Goal: Download file/media

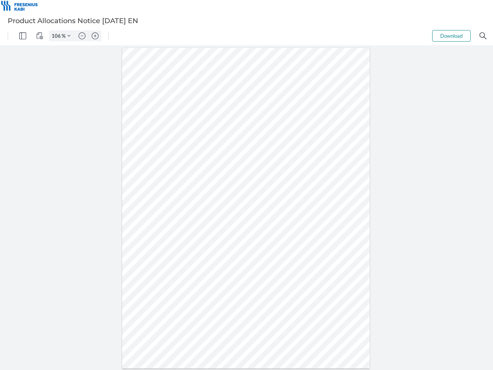
click at [23, 36] on img "Panel" at bounding box center [22, 35] width 7 height 7
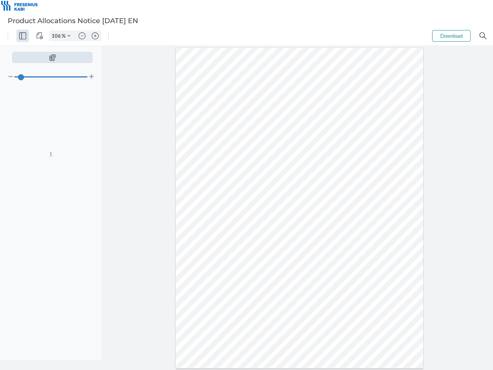
click at [40, 36] on img "View Controls" at bounding box center [39, 35] width 7 height 7
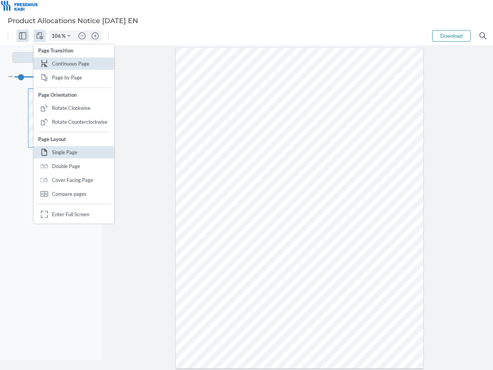
click at [57, 36] on input "106" at bounding box center [55, 35] width 12 height 7
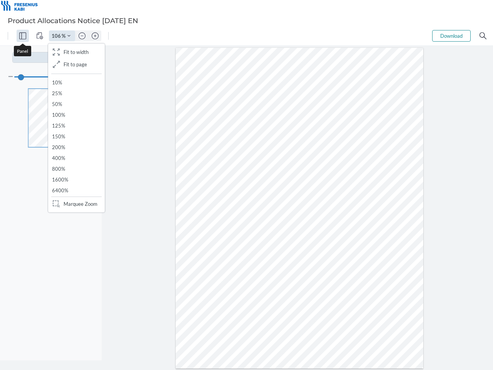
click at [69, 36] on img "Zoom Controls" at bounding box center [68, 35] width 3 height 3
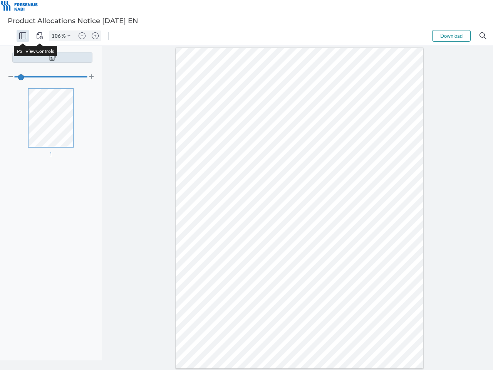
click at [82, 36] on img "Zoom out" at bounding box center [82, 35] width 7 height 7
click at [95, 36] on img "Zoom in" at bounding box center [95, 35] width 7 height 7
type input "106"
click at [452, 36] on button "Download" at bounding box center [452, 36] width 39 height 12
click at [483, 36] on img "Search" at bounding box center [483, 35] width 7 height 7
